Goal: Navigation & Orientation: Find specific page/section

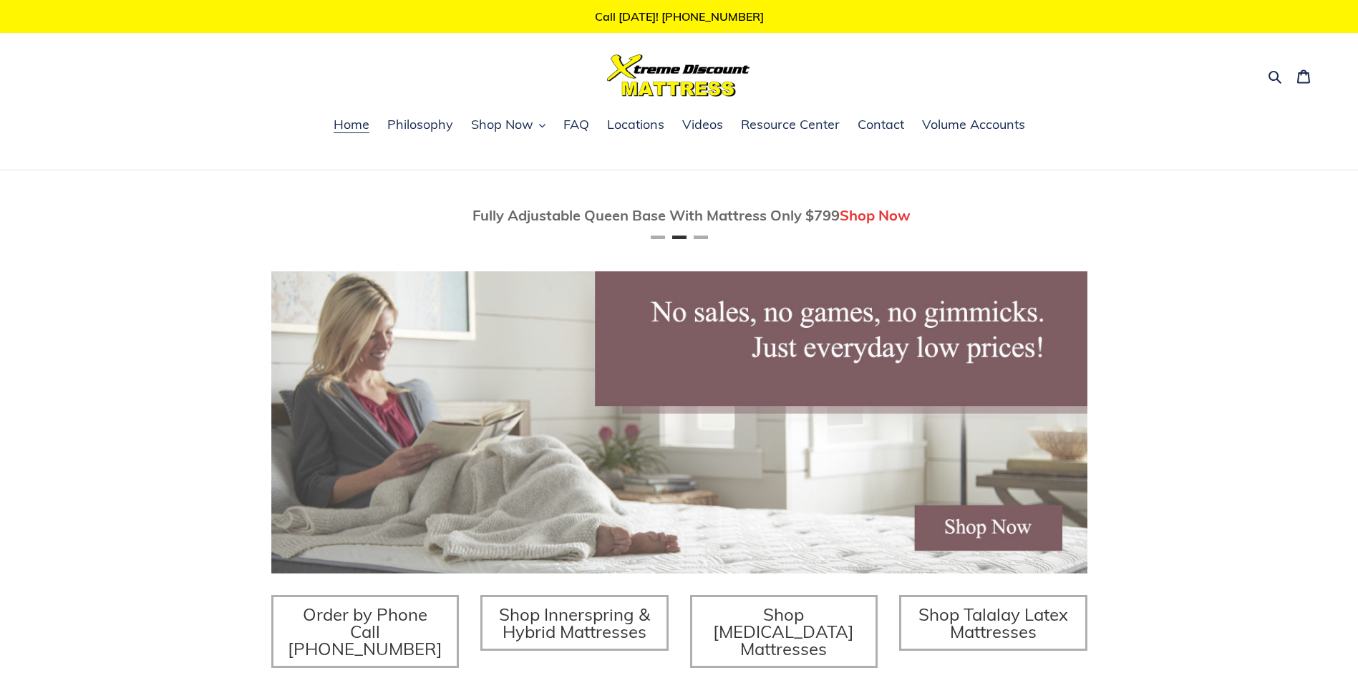
scroll to position [0, 816]
click at [684, 89] on img at bounding box center [678, 75] width 143 height 42
click at [710, 84] on img at bounding box center [678, 75] width 143 height 42
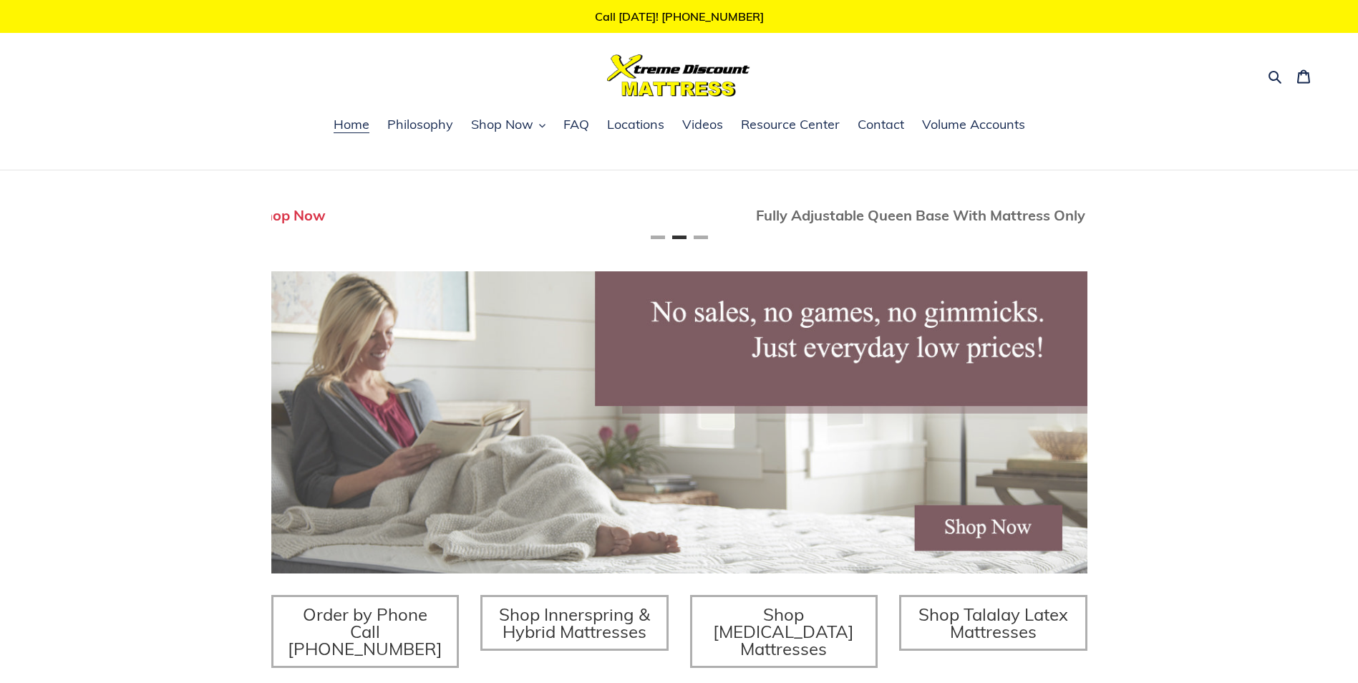
scroll to position [0, 1643]
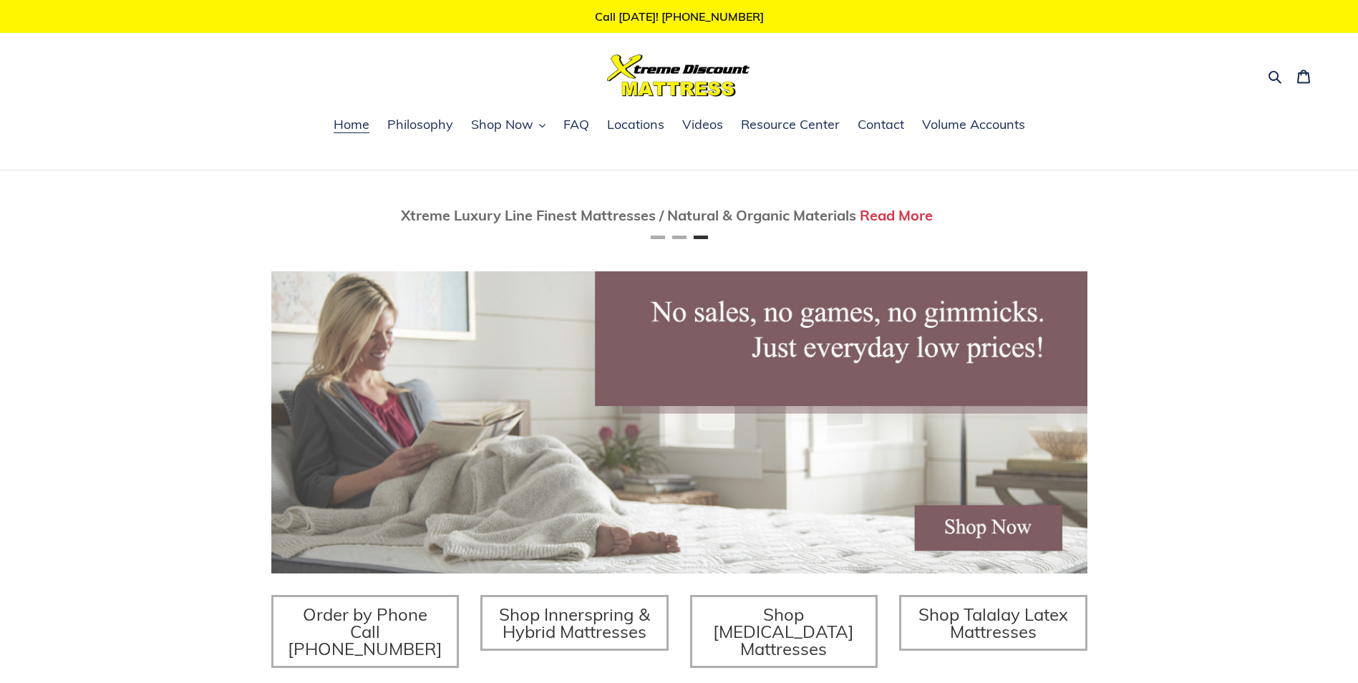
click at [702, 88] on img at bounding box center [678, 75] width 143 height 42
click at [697, 72] on img at bounding box center [678, 75] width 143 height 42
click at [717, 80] on img at bounding box center [678, 75] width 143 height 42
click at [716, 79] on img at bounding box center [678, 75] width 143 height 42
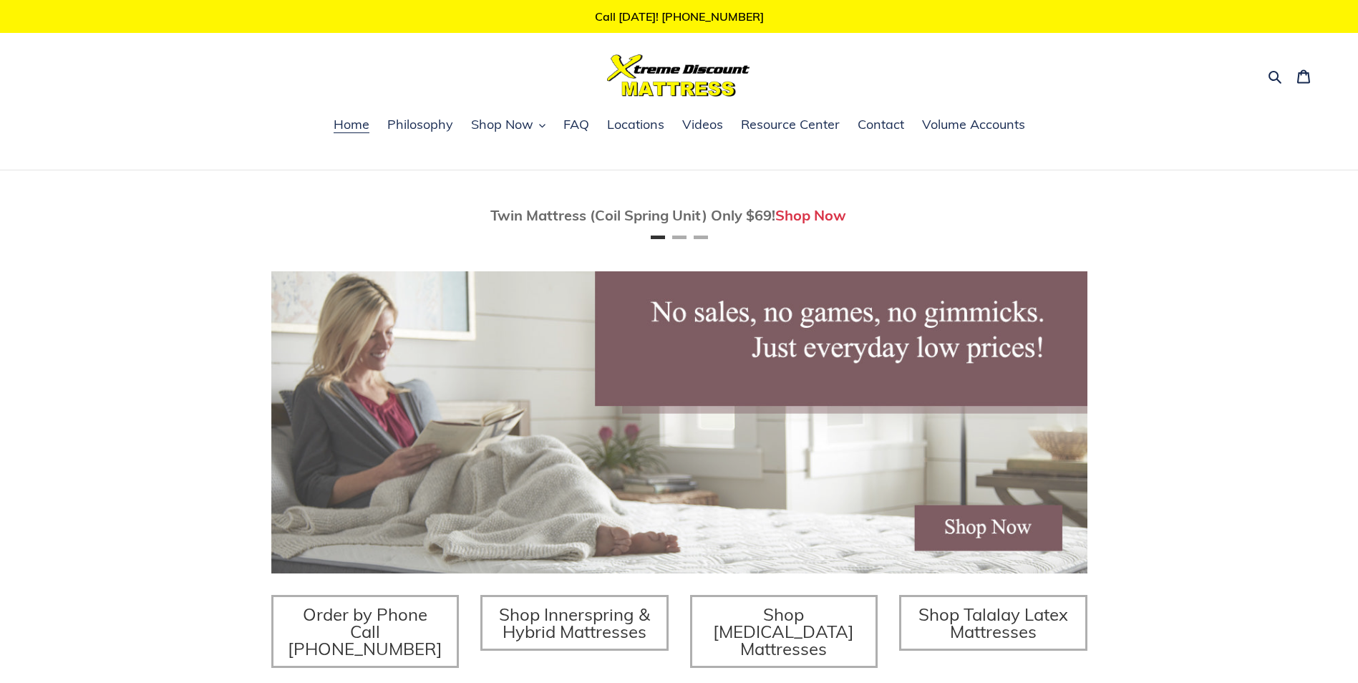
click at [665, 76] on img at bounding box center [678, 75] width 143 height 42
click at [748, 76] on img at bounding box center [678, 75] width 143 height 42
